Goal: Check status: Check status

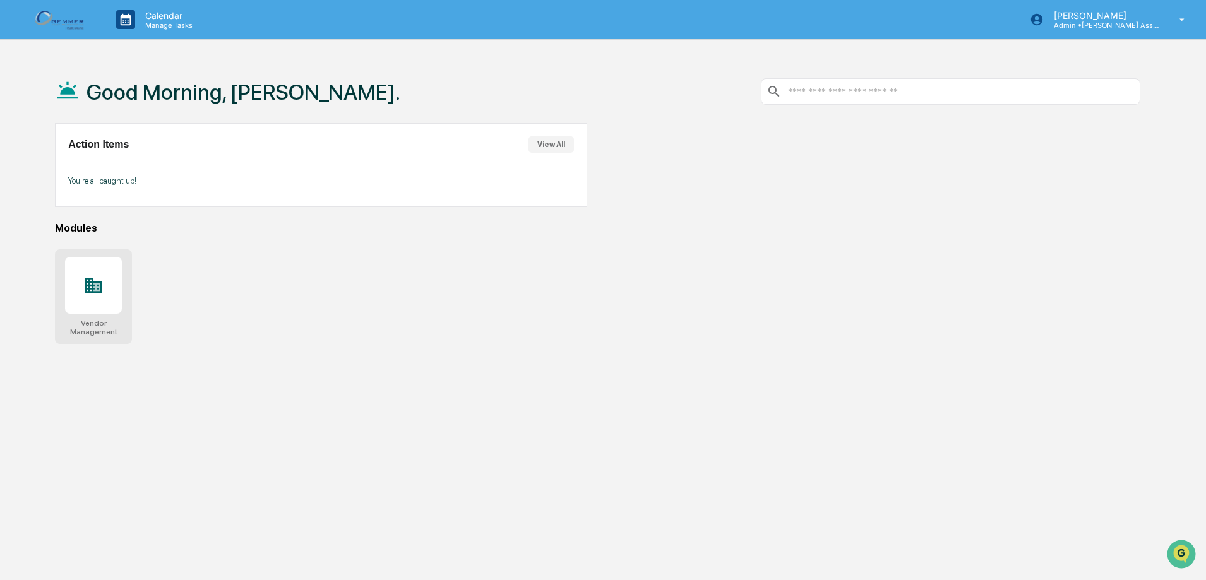
click at [105, 277] on div at bounding box center [93, 285] width 57 height 57
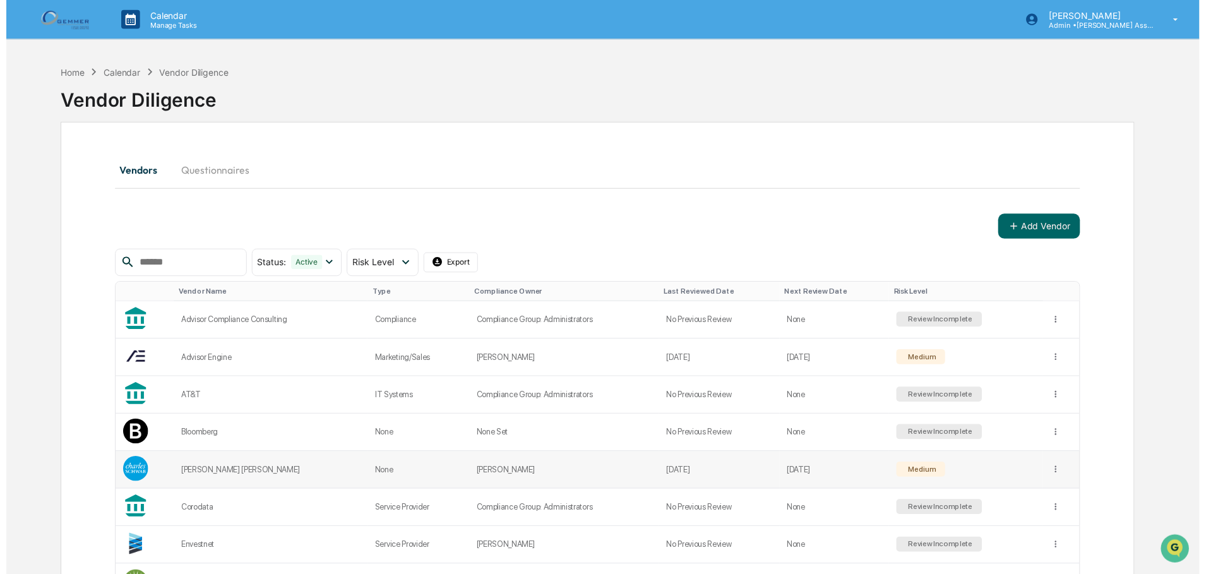
scroll to position [63, 0]
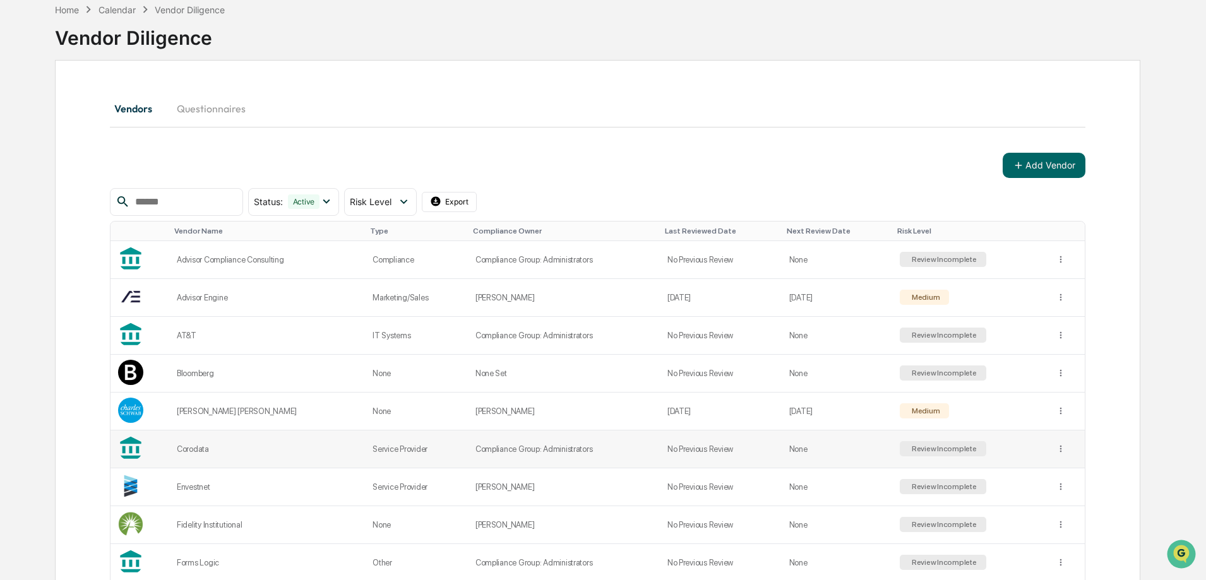
click at [210, 453] on div "Corodata" at bounding box center [267, 448] width 181 height 9
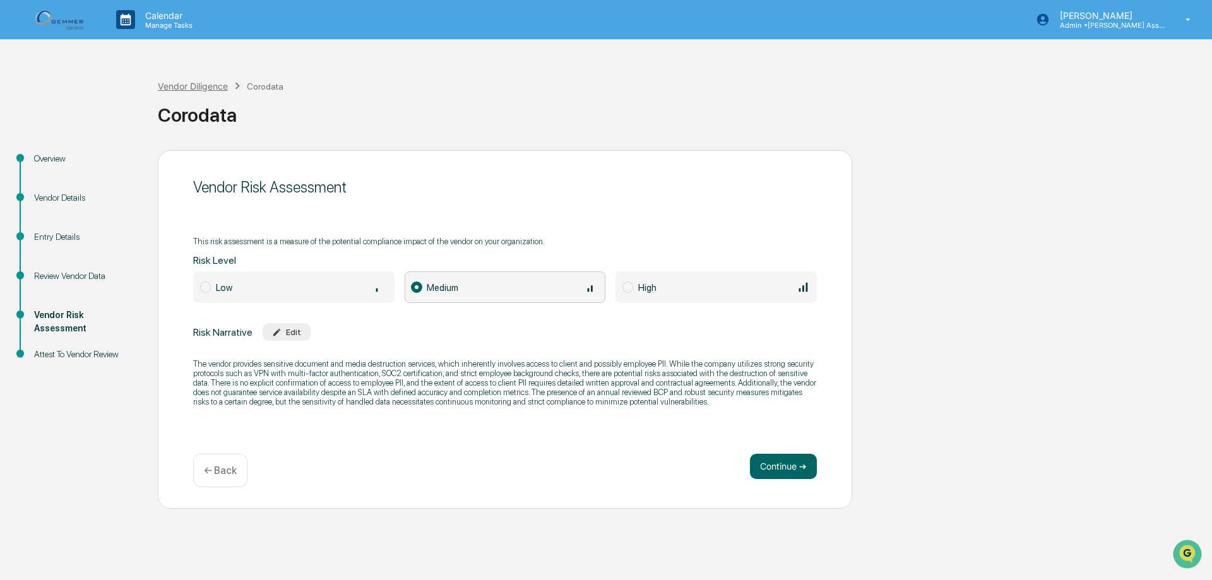
click at [211, 90] on div "Vendor Diligence" at bounding box center [193, 86] width 70 height 11
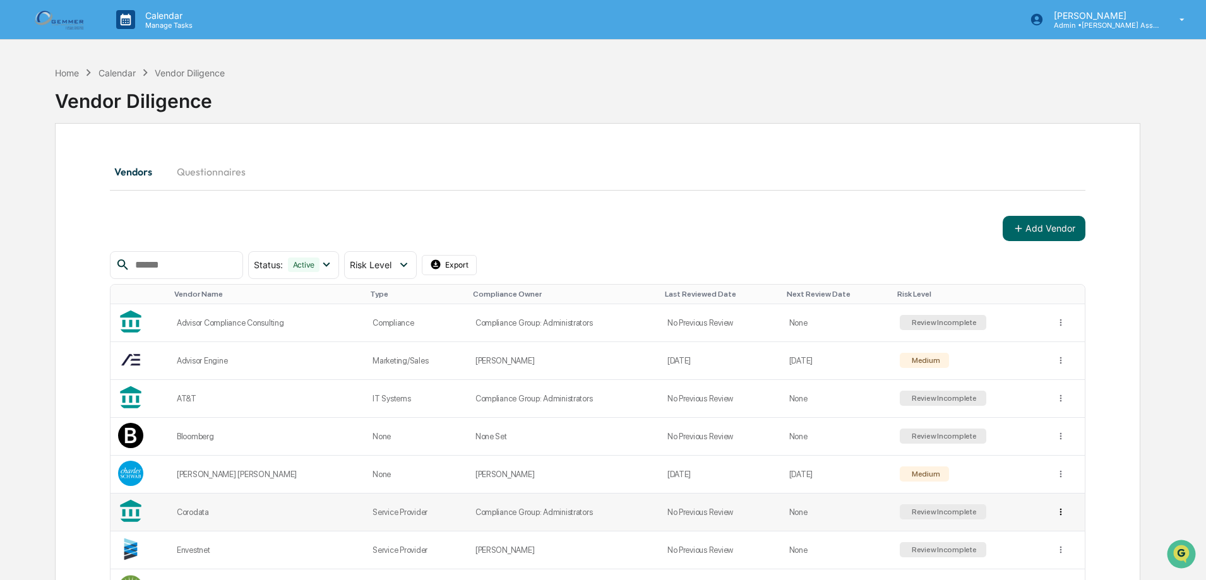
click at [1058, 517] on html "Calendar Manage Tasks [PERSON_NAME] Admin • [PERSON_NAME] Asset Management Home…" at bounding box center [603, 290] width 1206 height 580
click at [1042, 544] on div "View Details" at bounding box center [1058, 538] width 81 height 20
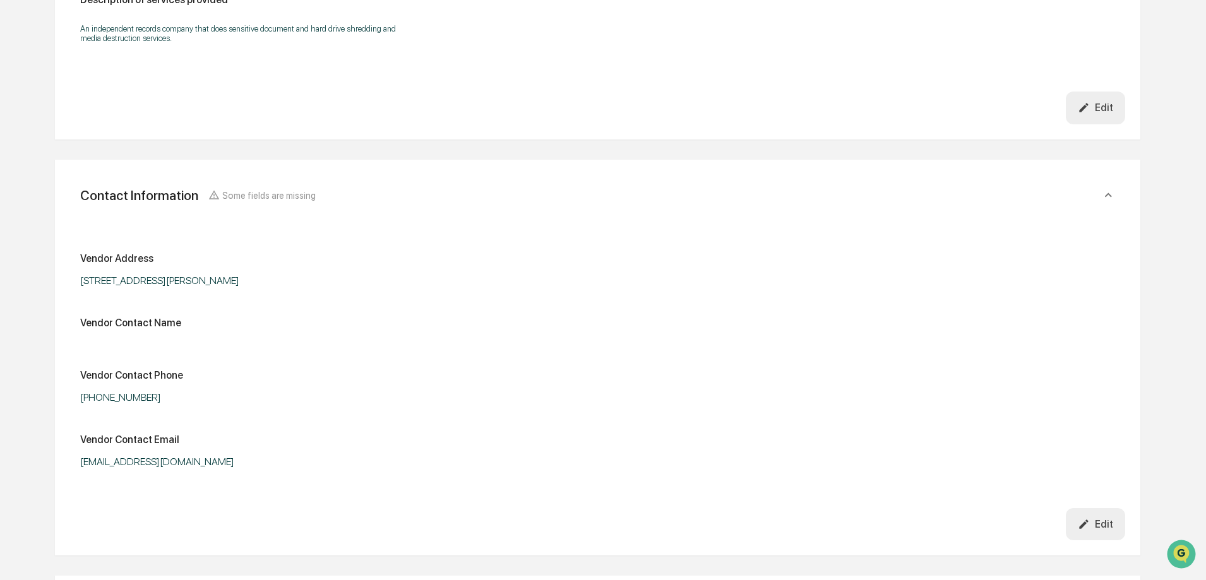
scroll to position [947, 0]
